Goal: Task Accomplishment & Management: Complete application form

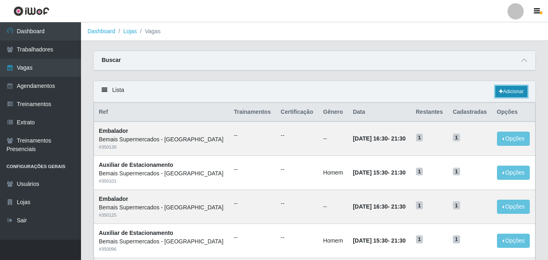
click at [512, 90] on link "Adicionar" at bounding box center [511, 91] width 32 height 11
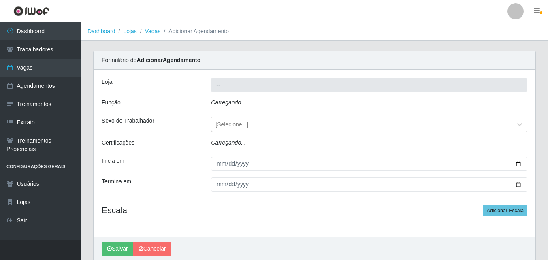
type input "Bemais Supermercados - [GEOGRAPHIC_DATA]"
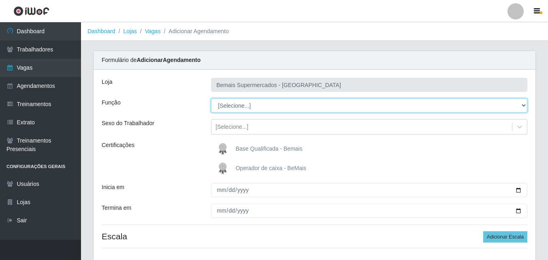
click at [294, 103] on select "[Selecione...] ASG ASG + ASG ++ Auxiliar de Estacionamento Auxiliar de Estacion…" at bounding box center [369, 105] width 316 height 14
select select "120"
click at [211, 98] on select "[Selecione...] ASG ASG + ASG ++ Auxiliar de Estacionamento Auxiliar de Estacion…" at bounding box center [369, 105] width 316 height 14
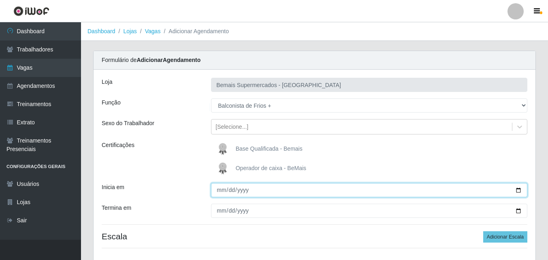
click at [518, 192] on input "Inicia em" at bounding box center [369, 190] width 316 height 14
type input "[DATE]"
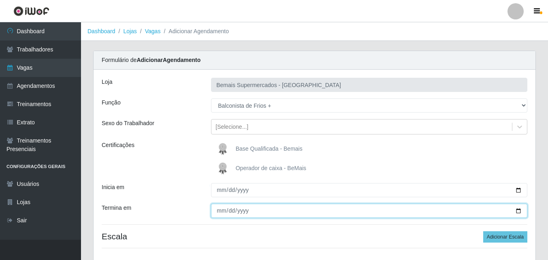
click at [517, 211] on input "Termina em" at bounding box center [369, 211] width 316 height 14
type input "[DATE]"
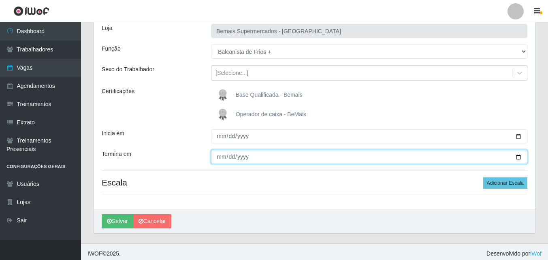
scroll to position [57, 0]
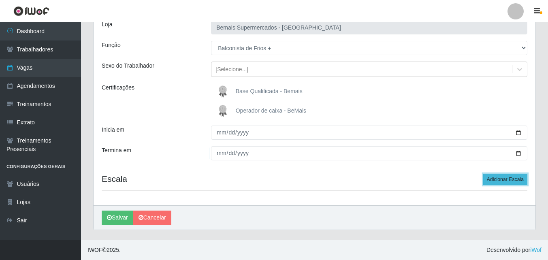
click at [501, 178] on button "Adicionar Escala" at bounding box center [505, 179] width 44 height 11
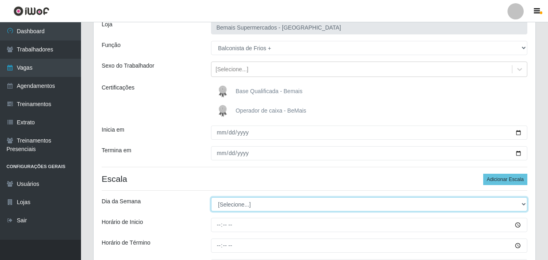
click at [256, 204] on select "[Selecione...] Segunda Terça Quarta Quinta Sexta Sábado Domingo" at bounding box center [369, 204] width 316 height 14
select select "0"
click at [211, 197] on select "[Selecione...] Segunda Terça Quarta Quinta Sexta Sábado Domingo" at bounding box center [369, 204] width 316 height 14
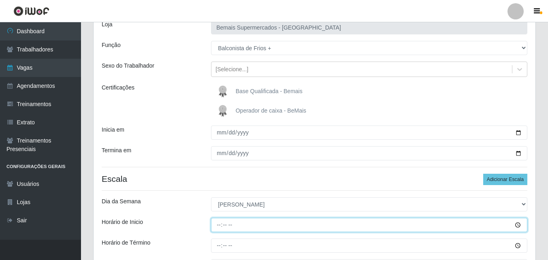
click at [218, 223] on input "Horário de Inicio" at bounding box center [369, 225] width 316 height 14
type input "09:00"
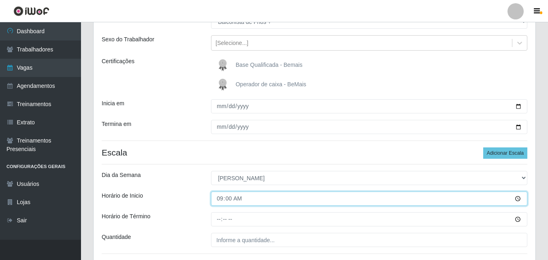
scroll to position [98, 0]
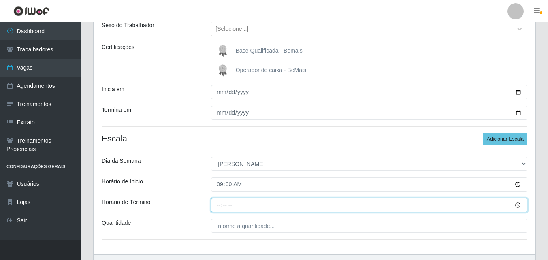
click at [217, 204] on input "Horário de Término" at bounding box center [369, 205] width 316 height 14
type input "15:00"
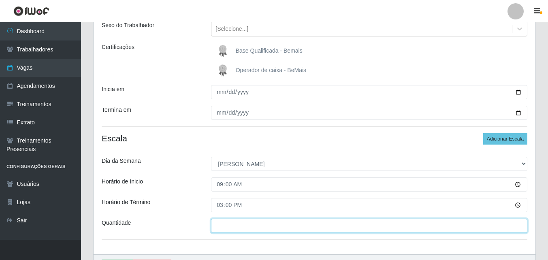
click at [249, 227] on input "___" at bounding box center [369, 226] width 316 height 14
type input "1__"
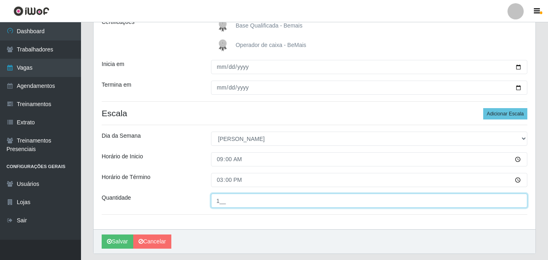
scroll to position [147, 0]
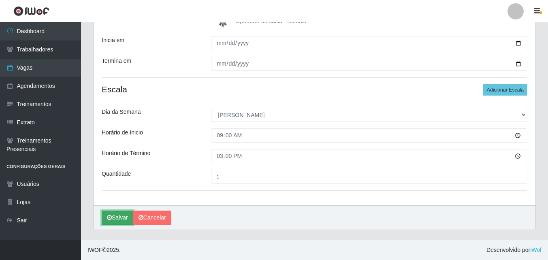
click at [121, 217] on button "Salvar" at bounding box center [118, 217] width 32 height 14
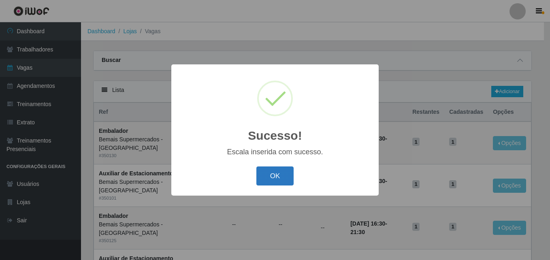
click at [278, 182] on button "OK" at bounding box center [275, 175] width 38 height 19
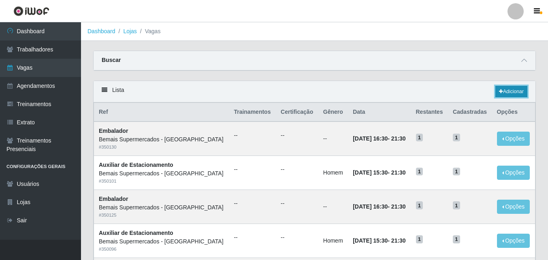
click at [516, 93] on link "Adicionar" at bounding box center [511, 91] width 32 height 11
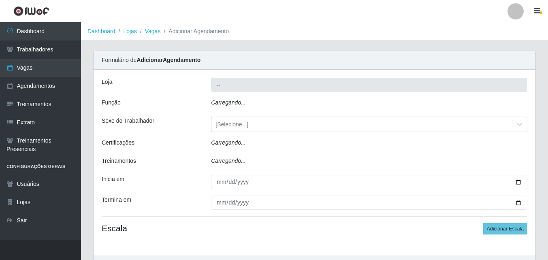
type input "Bemais Supermercados - [GEOGRAPHIC_DATA]"
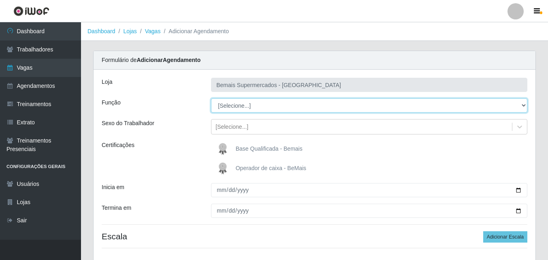
click at [257, 103] on select "[Selecione...] ASG ASG + ASG ++ Auxiliar de Estacionamento Auxiliar de Estacion…" at bounding box center [369, 105] width 316 height 14
select select "120"
click at [211, 98] on select "[Selecione...] ASG ASG + ASG ++ Auxiliar de Estacionamento Auxiliar de Estacion…" at bounding box center [369, 105] width 316 height 14
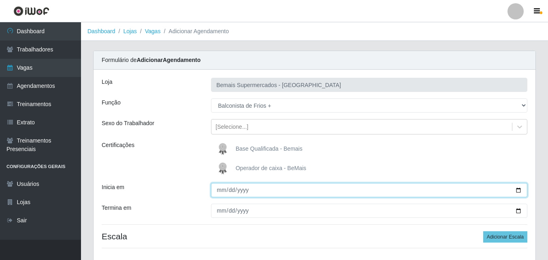
click at [220, 191] on input "Inicia em" at bounding box center [369, 190] width 316 height 14
click at [220, 190] on input "Inicia em" at bounding box center [369, 190] width 316 height 14
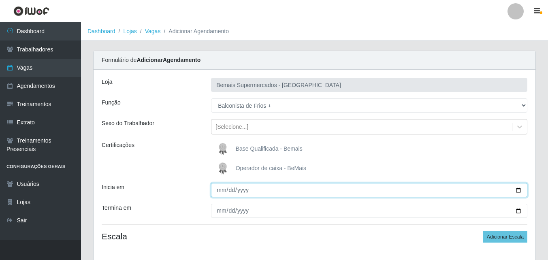
click at [518, 190] on input "Inicia em" at bounding box center [369, 190] width 316 height 14
type input "[DATE]"
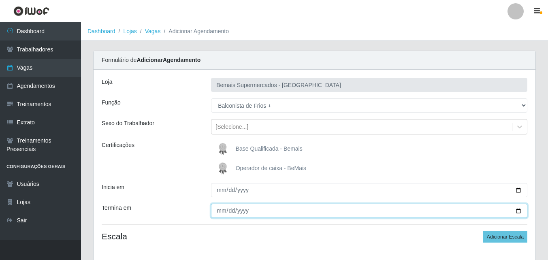
click at [519, 209] on input "Termina em" at bounding box center [369, 211] width 316 height 14
type input "[DATE]"
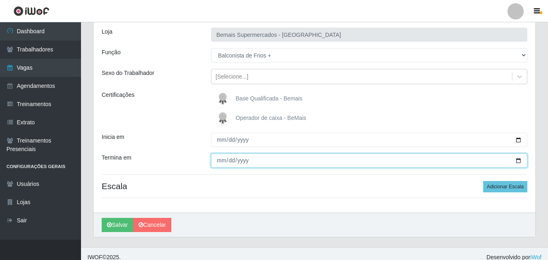
scroll to position [57, 0]
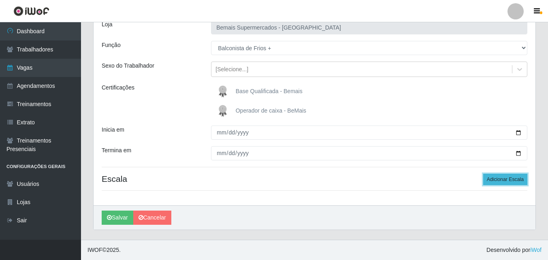
click at [494, 178] on button "Adicionar Escala" at bounding box center [505, 179] width 44 height 11
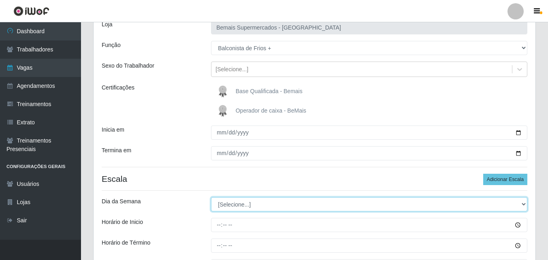
click at [225, 204] on select "[Selecione...] Segunda Terça Quarta Quinta Sexta Sábado Domingo" at bounding box center [369, 204] width 316 height 14
select select "0"
click at [211, 197] on select "[Selecione...] Segunda Terça Quarta Quinta Sexta Sábado Domingo" at bounding box center [369, 204] width 316 height 14
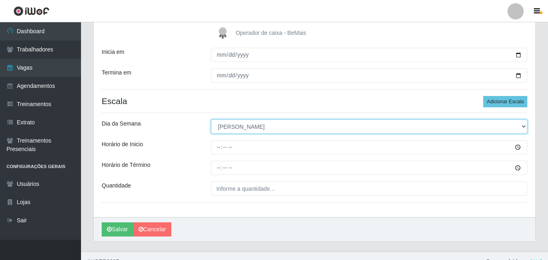
scroll to position [138, 0]
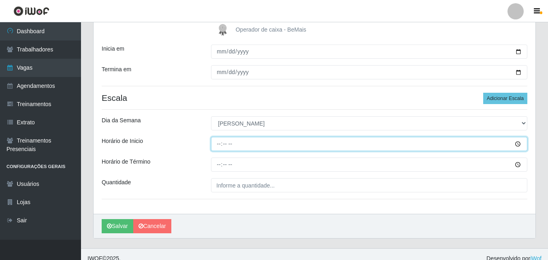
click at [219, 144] on input "Horário de Inicio" at bounding box center [369, 144] width 316 height 14
click at [219, 143] on input "Horário de Inicio" at bounding box center [369, 144] width 316 height 14
click at [516, 142] on input "Horário de Inicio" at bounding box center [369, 144] width 316 height 14
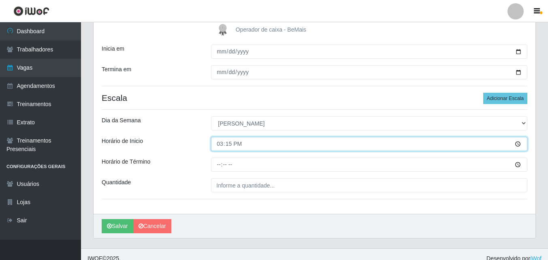
click at [227, 142] on input "15:15" at bounding box center [369, 144] width 316 height 14
type input "15:00"
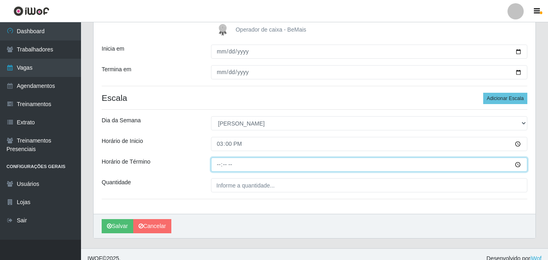
click at [220, 164] on input "Horário de Término" at bounding box center [369, 164] width 316 height 14
type input "21:00"
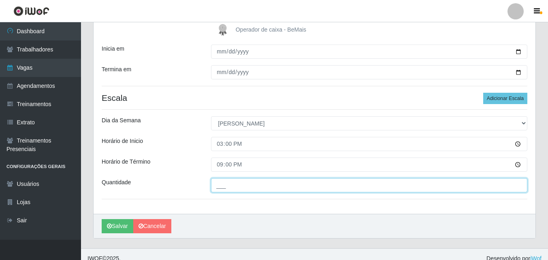
click at [235, 185] on input "___" at bounding box center [369, 185] width 316 height 14
type input "1__"
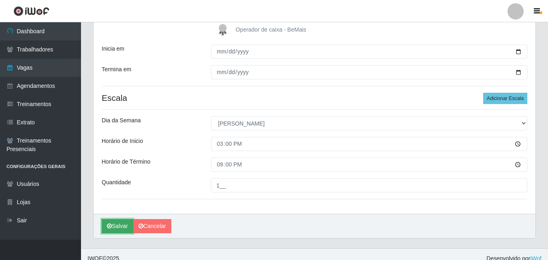
click at [119, 225] on button "Salvar" at bounding box center [118, 226] width 32 height 14
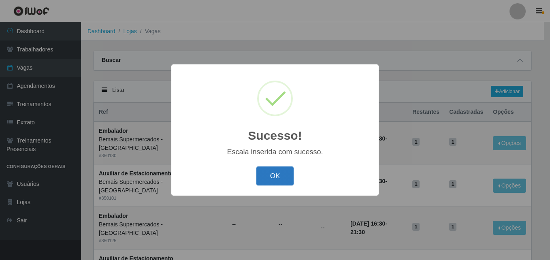
click at [292, 170] on button "OK" at bounding box center [275, 175] width 38 height 19
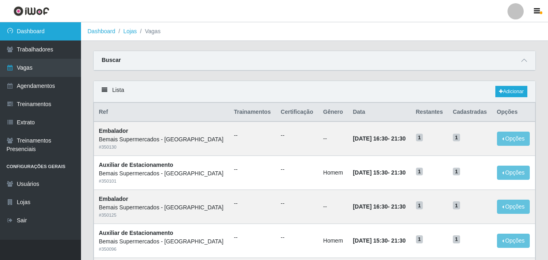
click at [49, 28] on link "Dashboard" at bounding box center [40, 31] width 81 height 18
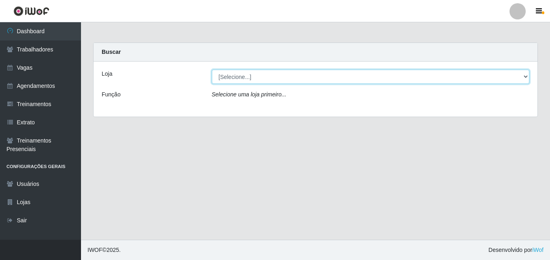
click at [524, 75] on select "[Selecione...] Bemais Supermercados - [GEOGRAPHIC_DATA]" at bounding box center [371, 77] width 318 height 14
select select "250"
click at [212, 70] on select "[Selecione...] Bemais Supermercados - [GEOGRAPHIC_DATA]" at bounding box center [371, 77] width 318 height 14
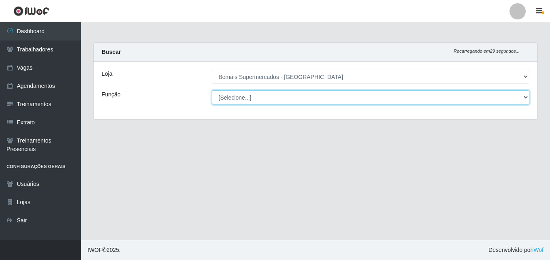
click at [224, 95] on select "[Selecione...] ASG ASG + ASG ++ Auxiliar de Estacionamento Auxiliar de Estacion…" at bounding box center [371, 97] width 318 height 14
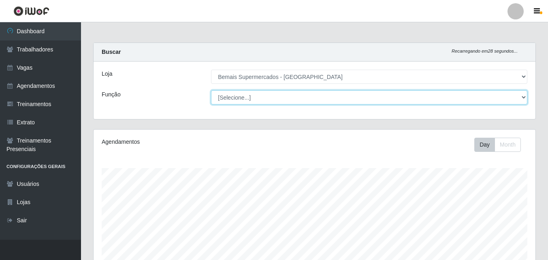
scroll to position [168, 442]
select select "120"
click at [211, 90] on select "[Selecione...] ASG ASG + ASG ++ Auxiliar de Estacionamento Auxiliar de Estacion…" at bounding box center [369, 97] width 316 height 14
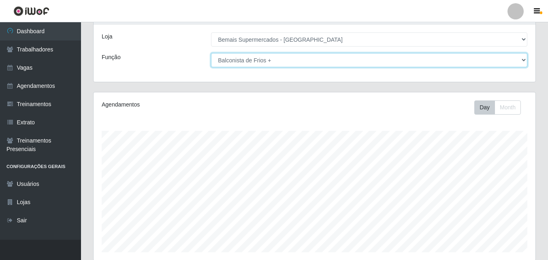
scroll to position [134, 0]
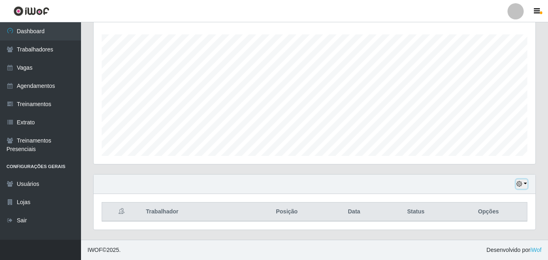
click at [525, 183] on button "button" at bounding box center [521, 183] width 11 height 9
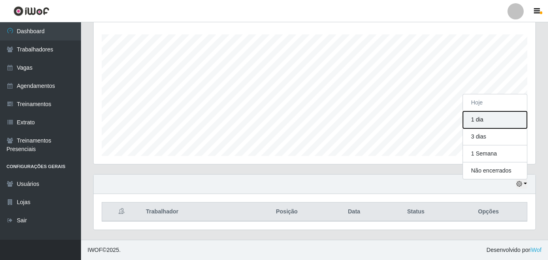
click at [486, 118] on button "1 dia" at bounding box center [495, 119] width 64 height 17
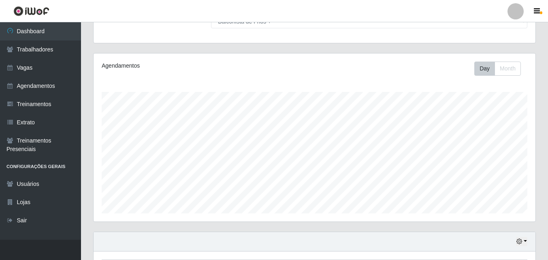
scroll to position [134, 0]
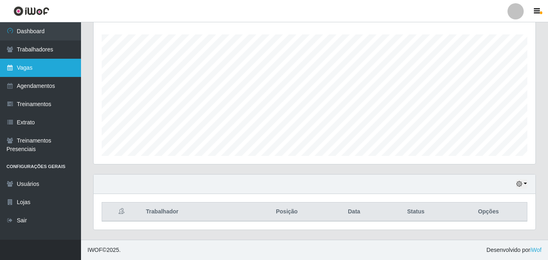
click at [41, 68] on link "Vagas" at bounding box center [40, 68] width 81 height 18
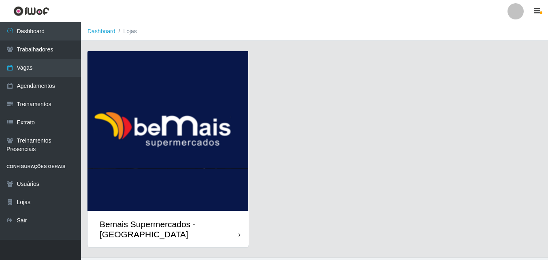
click at [232, 202] on img at bounding box center [167, 131] width 161 height 160
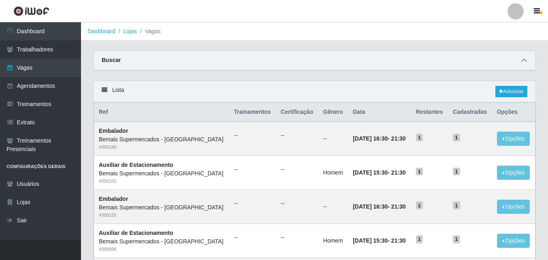
click at [523, 61] on icon at bounding box center [524, 60] width 6 height 6
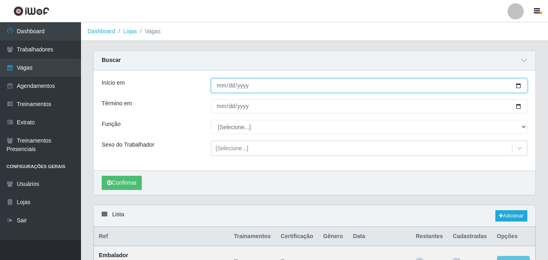
click at [221, 83] on input "Início em" at bounding box center [369, 86] width 316 height 14
type input "[DATE]"
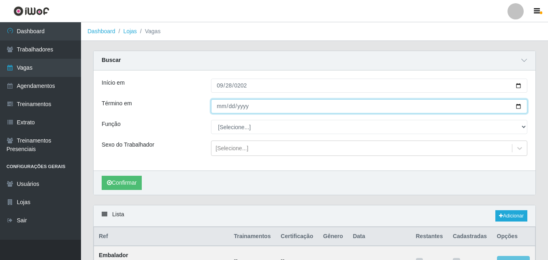
click at [220, 106] on input "Término em" at bounding box center [369, 106] width 316 height 14
type input "[DATE]"
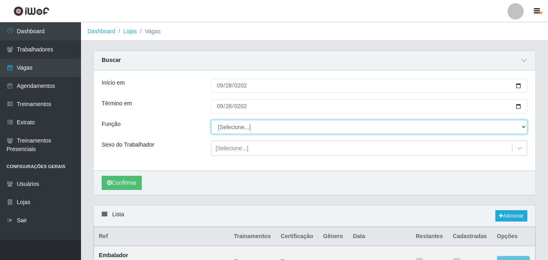
click at [252, 129] on select "[Selecione...] ASG ASG + ASG ++ Auxiliar de Estacionamento Auxiliar de Estacion…" at bounding box center [369, 127] width 316 height 14
select select "120"
click at [211, 120] on select "[Selecione...] ASG ASG + ASG ++ Auxiliar de Estacionamento Auxiliar de Estacion…" at bounding box center [369, 127] width 316 height 14
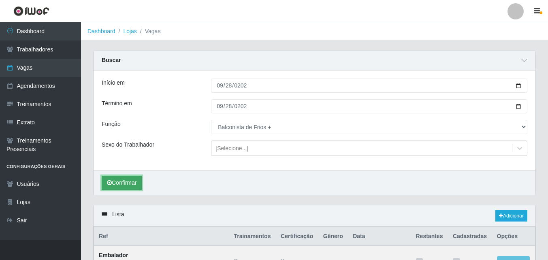
click at [130, 183] on button "Confirmar" at bounding box center [122, 183] width 40 height 14
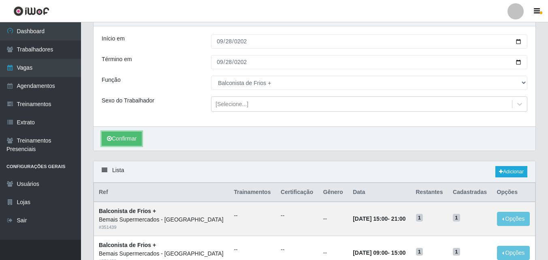
scroll to position [109, 0]
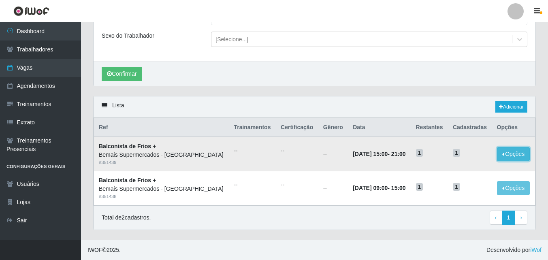
click at [516, 152] on button "Opções" at bounding box center [513, 154] width 33 height 14
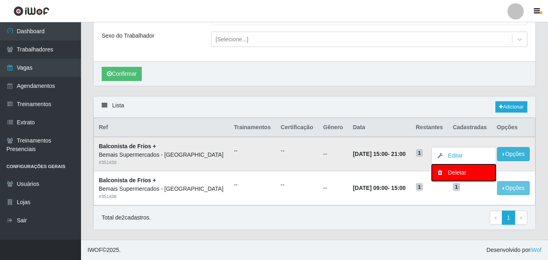
click at [477, 169] on div "Deletar" at bounding box center [464, 172] width 48 height 8
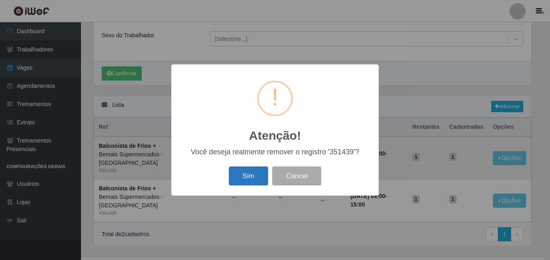
drag, startPoint x: 241, startPoint y: 181, endPoint x: 304, endPoint y: 171, distance: 63.9
click at [242, 181] on button "Sim" at bounding box center [248, 175] width 39 height 19
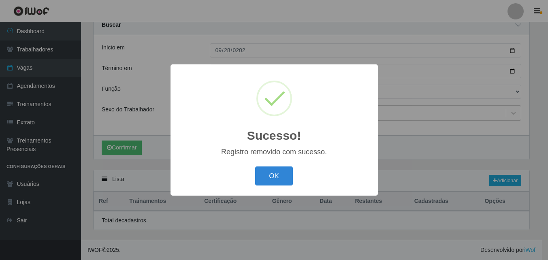
scroll to position [36, 0]
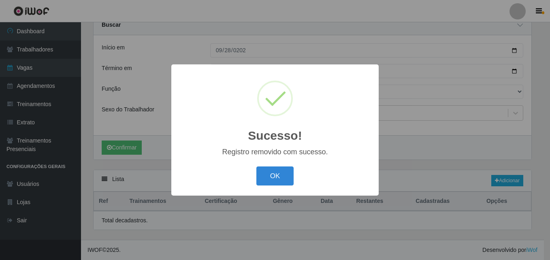
click at [516, 189] on div "Sucesso! × Registro removido com sucesso. OK Cancel" at bounding box center [275, 130] width 550 height 260
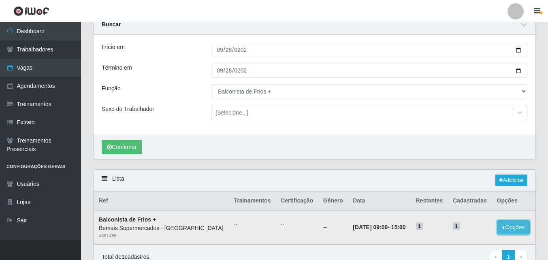
click at [508, 225] on button "Opções" at bounding box center [513, 227] width 33 height 14
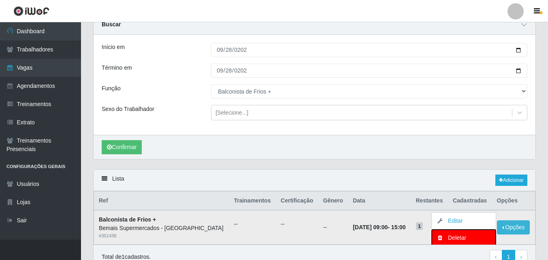
click at [453, 242] on div "Deletar" at bounding box center [464, 238] width 48 height 8
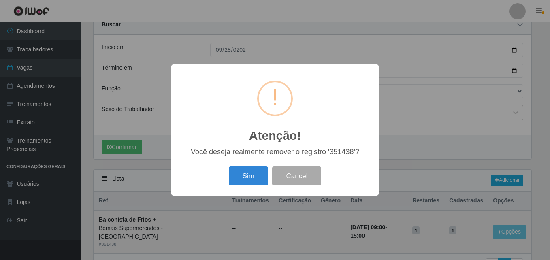
click at [255, 173] on button "Sim" at bounding box center [248, 175] width 39 height 19
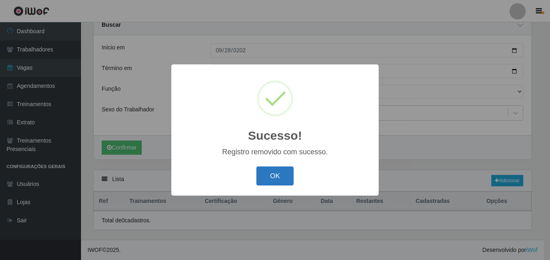
click at [269, 177] on button "OK" at bounding box center [275, 175] width 38 height 19
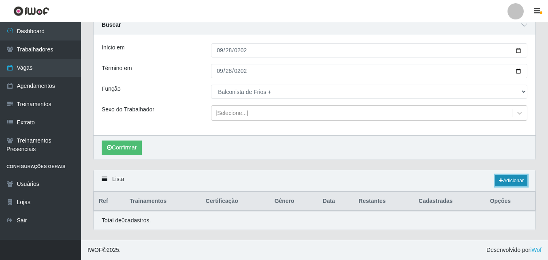
click at [510, 178] on link "Adicionar" at bounding box center [511, 180] width 32 height 11
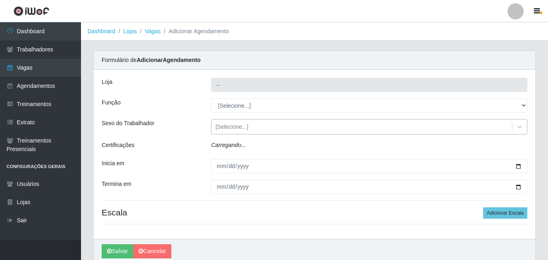
type input "Bemais Supermercados - [GEOGRAPHIC_DATA]"
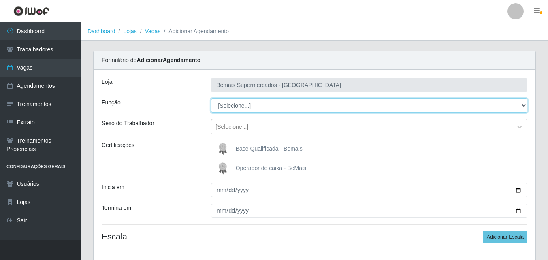
click at [252, 107] on select "[Selecione...] ASG ASG + ASG ++ Auxiliar de Estacionamento Auxiliar de Estacion…" at bounding box center [369, 105] width 316 height 14
select select "119"
click at [211, 98] on select "[Selecione...] ASG ASG + ASG ++ Auxiliar de Estacionamento Auxiliar de Estacion…" at bounding box center [369, 105] width 316 height 14
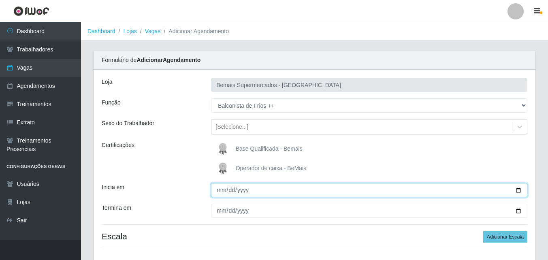
click at [520, 189] on input "Inicia em" at bounding box center [369, 190] width 316 height 14
type input "[DATE]"
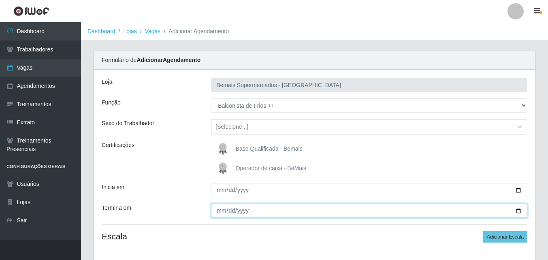
click at [518, 208] on input "Termina em" at bounding box center [369, 211] width 316 height 14
type input "[DATE]"
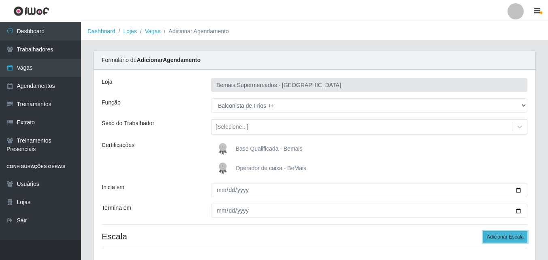
click at [499, 235] on button "Adicionar Escala" at bounding box center [505, 236] width 44 height 11
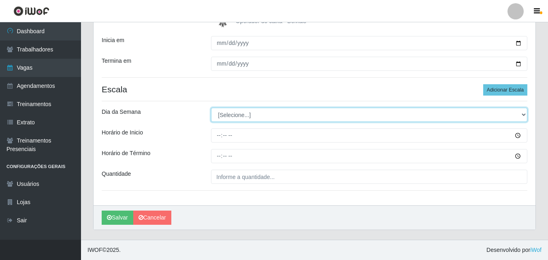
click at [243, 115] on select "[Selecione...] Segunda Terça Quarta Quinta Sexta Sábado Domingo" at bounding box center [369, 115] width 316 height 14
select select "0"
click at [211, 108] on select "[Selecione...] Segunda Terça Quarta Quinta Sexta Sábado Domingo" at bounding box center [369, 115] width 316 height 14
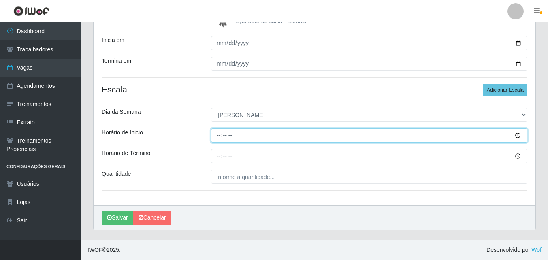
click at [219, 135] on input "Horário de Inicio" at bounding box center [369, 135] width 316 height 14
type input "09:00"
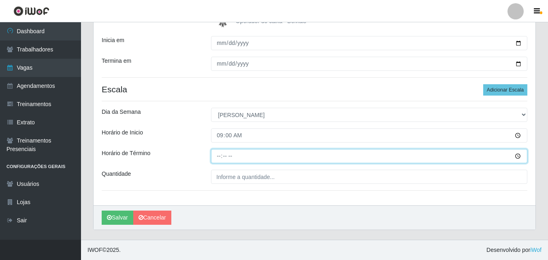
click at [217, 156] on input "Horário de Término" at bounding box center [369, 156] width 316 height 14
type input "15:00"
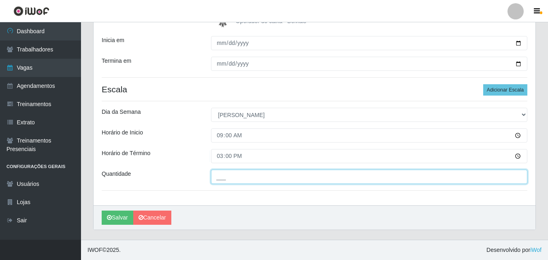
click at [221, 179] on input "___" at bounding box center [369, 177] width 316 height 14
type input "1__"
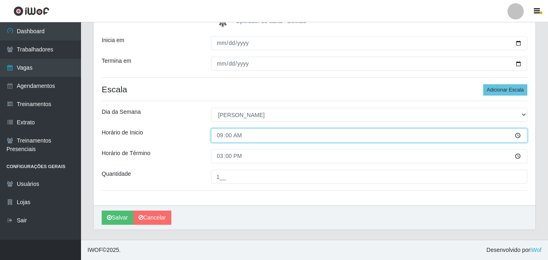
click at [221, 134] on input "09:00" at bounding box center [369, 135] width 316 height 14
type input "08:00"
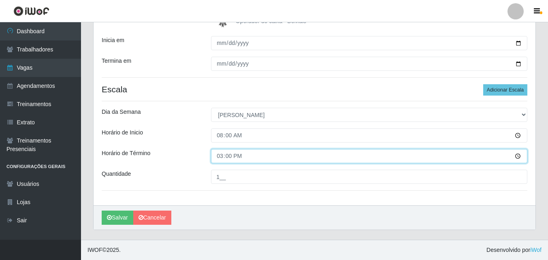
click at [220, 155] on input "15:00" at bounding box center [369, 156] width 316 height 14
type input "14:00"
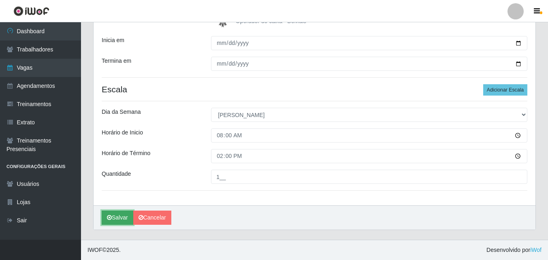
click at [118, 215] on button "Salvar" at bounding box center [118, 217] width 32 height 14
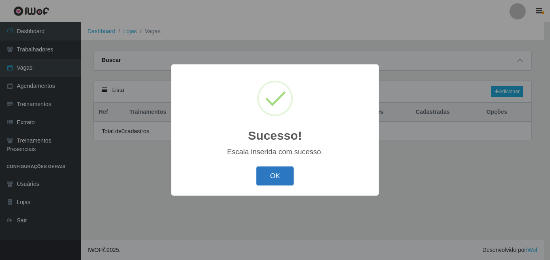
click at [280, 170] on button "OK" at bounding box center [275, 175] width 38 height 19
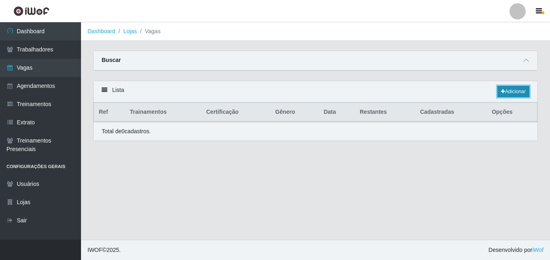
click at [523, 89] on link "Adicionar" at bounding box center [513, 91] width 32 height 11
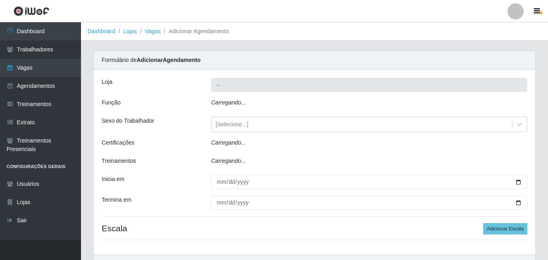
type input "Bemais Supermercados - [GEOGRAPHIC_DATA]"
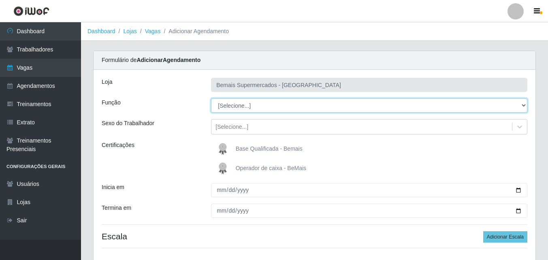
click at [244, 105] on select "[Selecione...] ASG ASG + ASG ++ Auxiliar de Estacionamento Auxiliar de Estacion…" at bounding box center [369, 105] width 316 height 14
select select "119"
click at [211, 98] on select "[Selecione...] ASG ASG + ASG ++ Auxiliar de Estacionamento Auxiliar de Estacion…" at bounding box center [369, 105] width 316 height 14
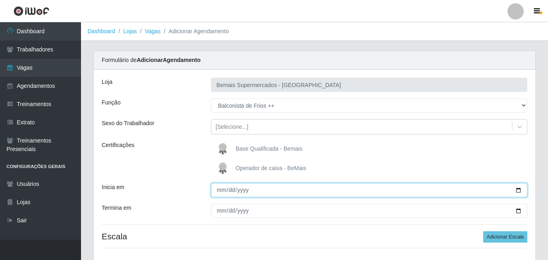
click at [219, 194] on input "Inicia em" at bounding box center [369, 190] width 316 height 14
type input "[DATE]"
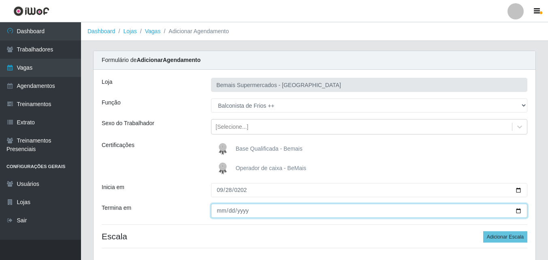
click at [222, 210] on input "Termina em" at bounding box center [369, 211] width 316 height 14
type input "[DATE]"
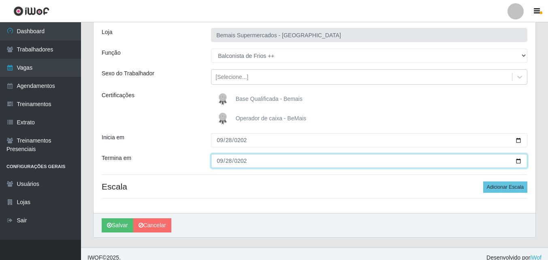
scroll to position [57, 0]
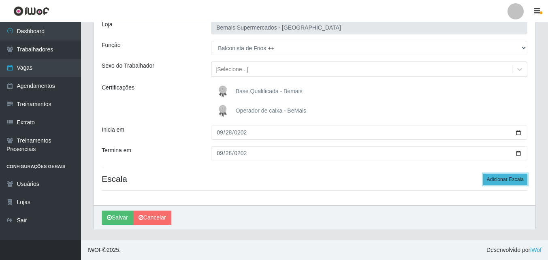
click at [518, 178] on button "Adicionar Escala" at bounding box center [505, 179] width 44 height 11
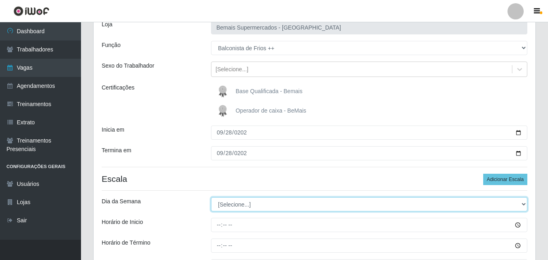
click at [234, 202] on select "[Selecione...] Segunda Terça Quarta Quinta Sexta Sábado Domingo" at bounding box center [369, 204] width 316 height 14
select select "0"
click at [211, 197] on select "[Selecione...] Segunda Terça Quarta Quinta Sexta Sábado Domingo" at bounding box center [369, 204] width 316 height 14
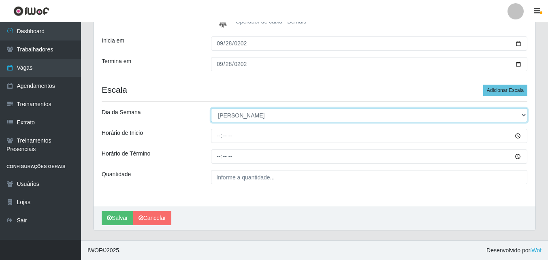
scroll to position [147, 0]
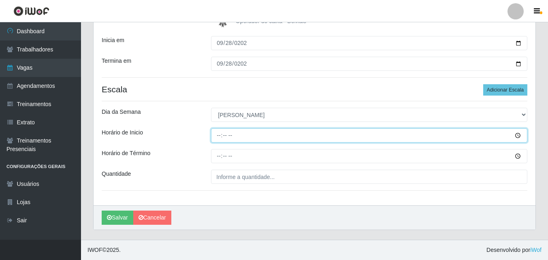
click at [219, 137] on input "Horário de Inicio" at bounding box center [369, 135] width 316 height 14
type input "15:00"
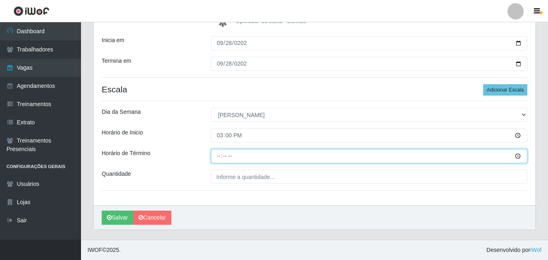
click at [219, 156] on input "Horário de Término" at bounding box center [369, 156] width 316 height 14
type input "21:00"
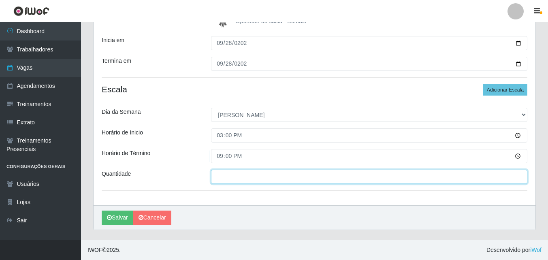
click at [238, 176] on input "___" at bounding box center [369, 177] width 316 height 14
type input "1__"
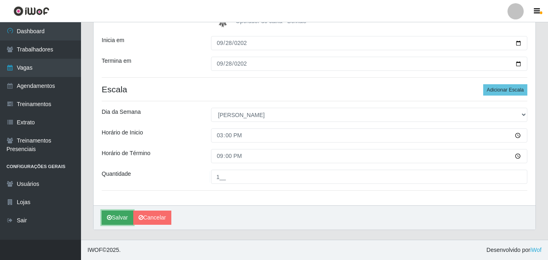
click at [121, 219] on button "Salvar" at bounding box center [118, 217] width 32 height 14
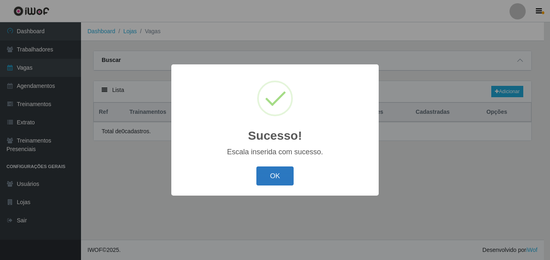
click at [280, 170] on button "OK" at bounding box center [275, 175] width 38 height 19
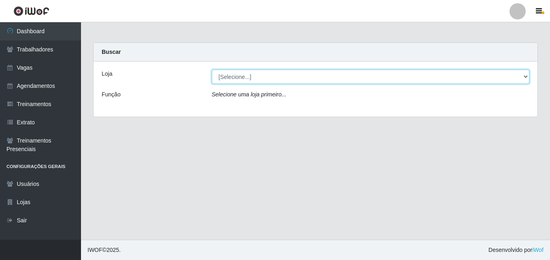
click at [525, 77] on select "[Selecione...] Bemais Supermercados - [GEOGRAPHIC_DATA]" at bounding box center [371, 77] width 318 height 14
select select "250"
click at [212, 70] on select "[Selecione...] Bemais Supermercados - [GEOGRAPHIC_DATA]" at bounding box center [371, 77] width 318 height 14
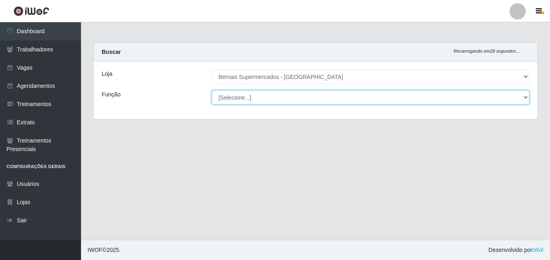
click at [270, 91] on select "[Selecione...] ASG ASG + ASG ++ Auxiliar de Estacionamento Auxiliar de Estacion…" at bounding box center [371, 97] width 318 height 14
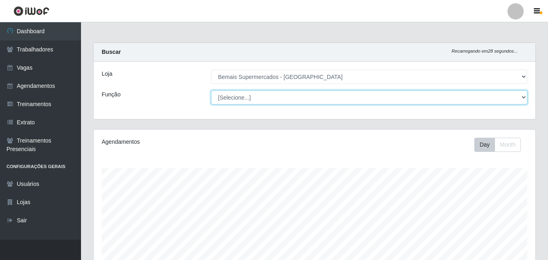
scroll to position [168, 442]
select select "119"
click at [211, 90] on select "[Selecione...] ASG ASG + ASG ++ Auxiliar de Estacionamento Auxiliar de Estacion…" at bounding box center [369, 97] width 316 height 14
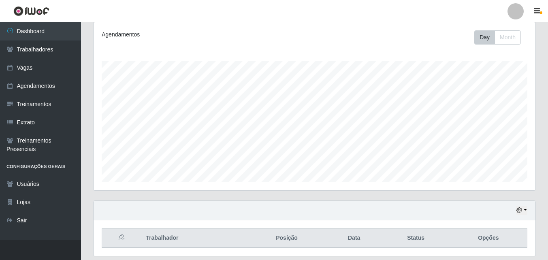
scroll to position [134, 0]
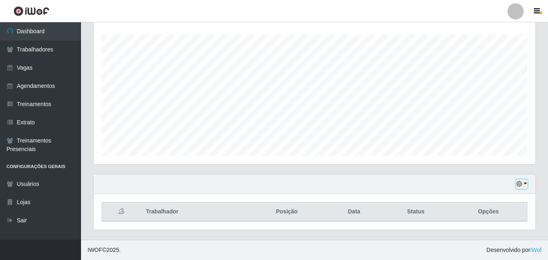
click at [525, 183] on button "button" at bounding box center [521, 183] width 11 height 9
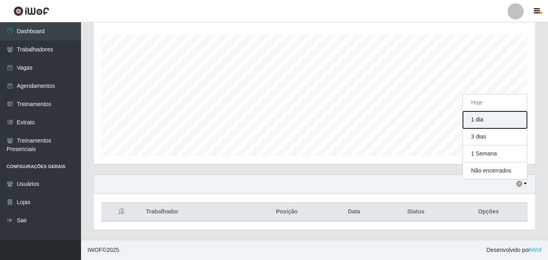
click at [486, 119] on button "1 dia" at bounding box center [495, 119] width 64 height 17
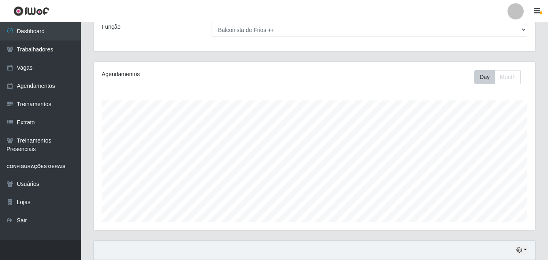
scroll to position [134, 0]
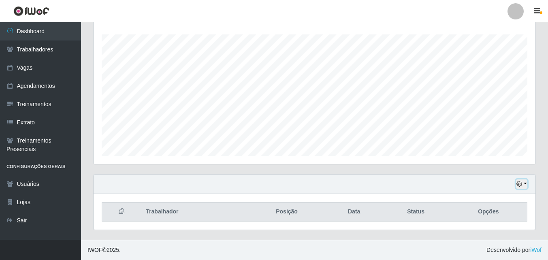
click at [526, 183] on button "button" at bounding box center [521, 183] width 11 height 9
click at [295, 203] on th "Posição" at bounding box center [286, 211] width 79 height 19
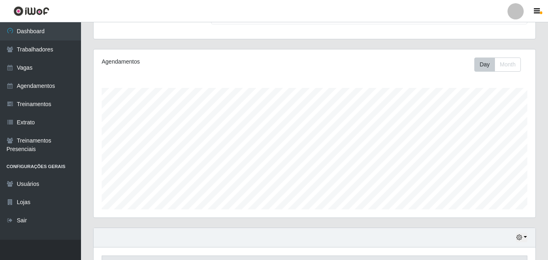
scroll to position [0, 0]
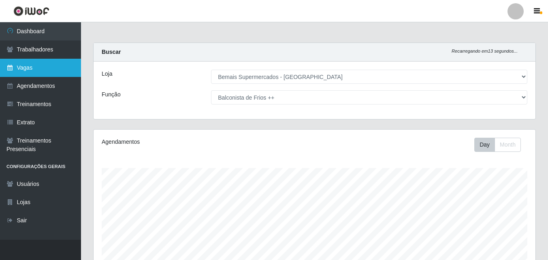
click at [45, 67] on link "Vagas" at bounding box center [40, 68] width 81 height 18
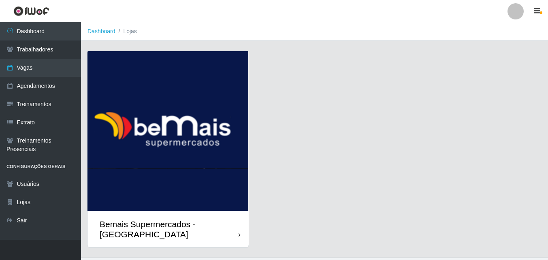
click at [242, 203] on img at bounding box center [167, 131] width 161 height 160
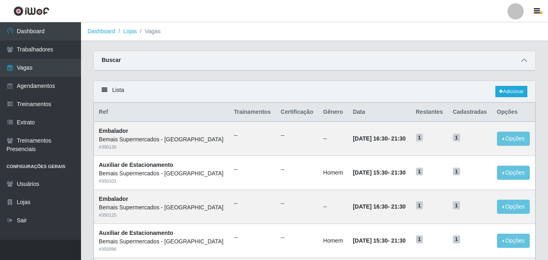
click at [526, 60] on icon at bounding box center [524, 60] width 6 height 6
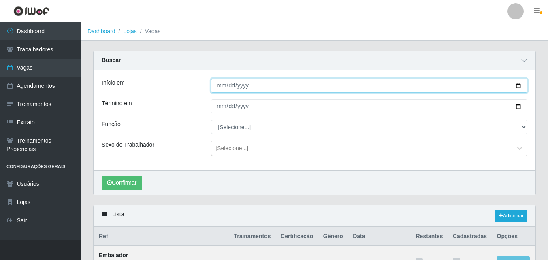
click at [519, 84] on input "Início em" at bounding box center [369, 86] width 316 height 14
type input "[DATE]"
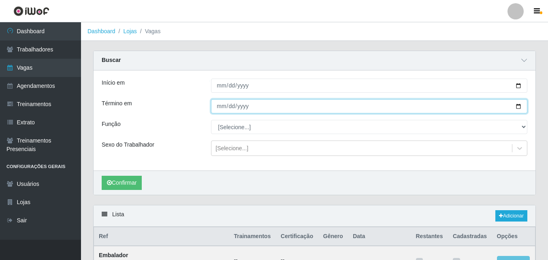
click at [518, 106] on input "Término em" at bounding box center [369, 106] width 316 height 14
type input "[DATE]"
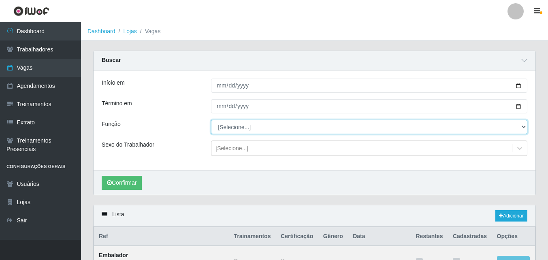
click at [268, 128] on select "[Selecione...] ASG ASG + ASG ++ Auxiliar de Estacionamento Auxiliar de Estacion…" at bounding box center [369, 127] width 316 height 14
select select "119"
click at [211, 120] on select "[Selecione...] ASG ASG + ASG ++ Auxiliar de Estacionamento Auxiliar de Estacion…" at bounding box center [369, 127] width 316 height 14
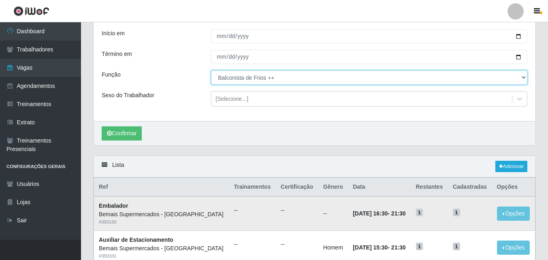
scroll to position [121, 0]
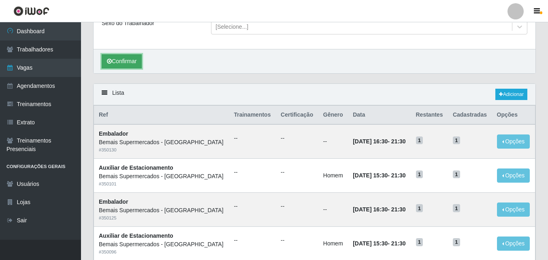
click at [130, 62] on button "Confirmar" at bounding box center [122, 61] width 40 height 14
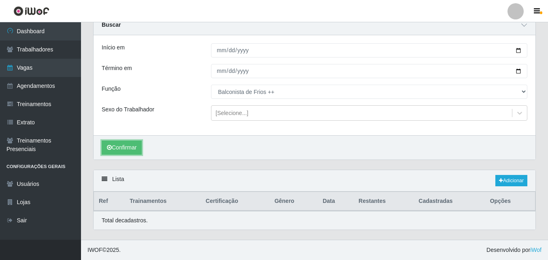
scroll to position [109, 0]
